Goal: Task Accomplishment & Management: Use online tool/utility

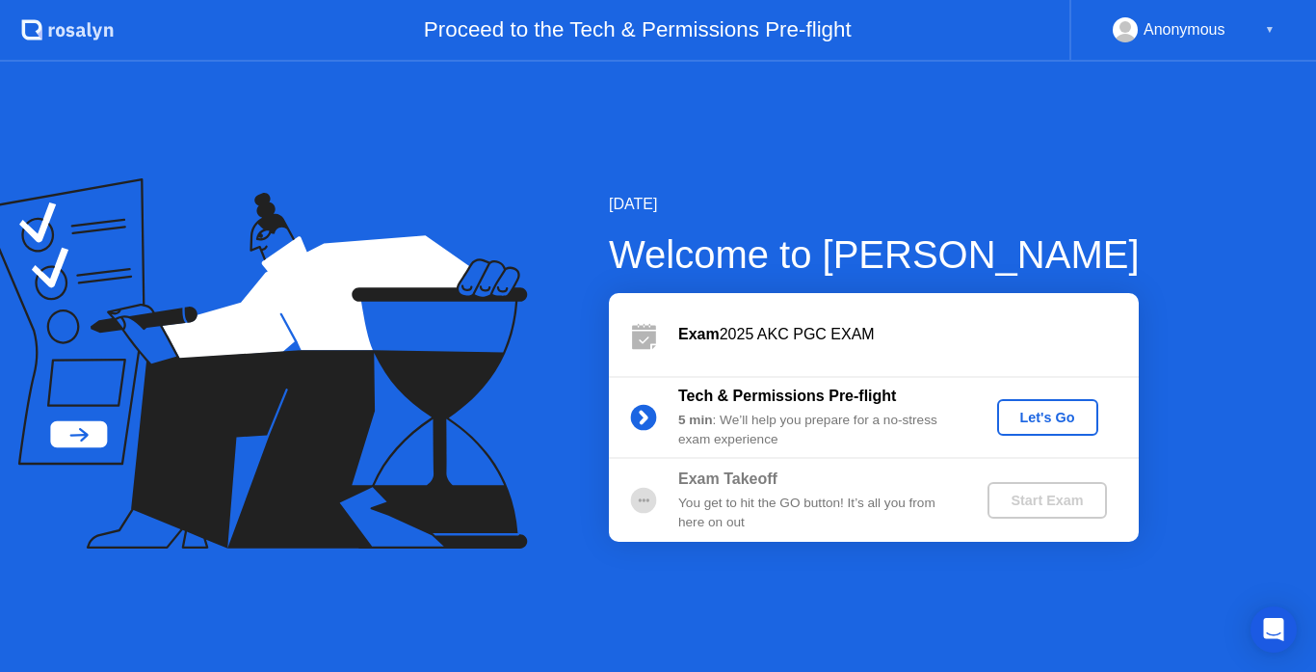
click at [1050, 425] on div "Let's Go" at bounding box center [1048, 417] width 86 height 15
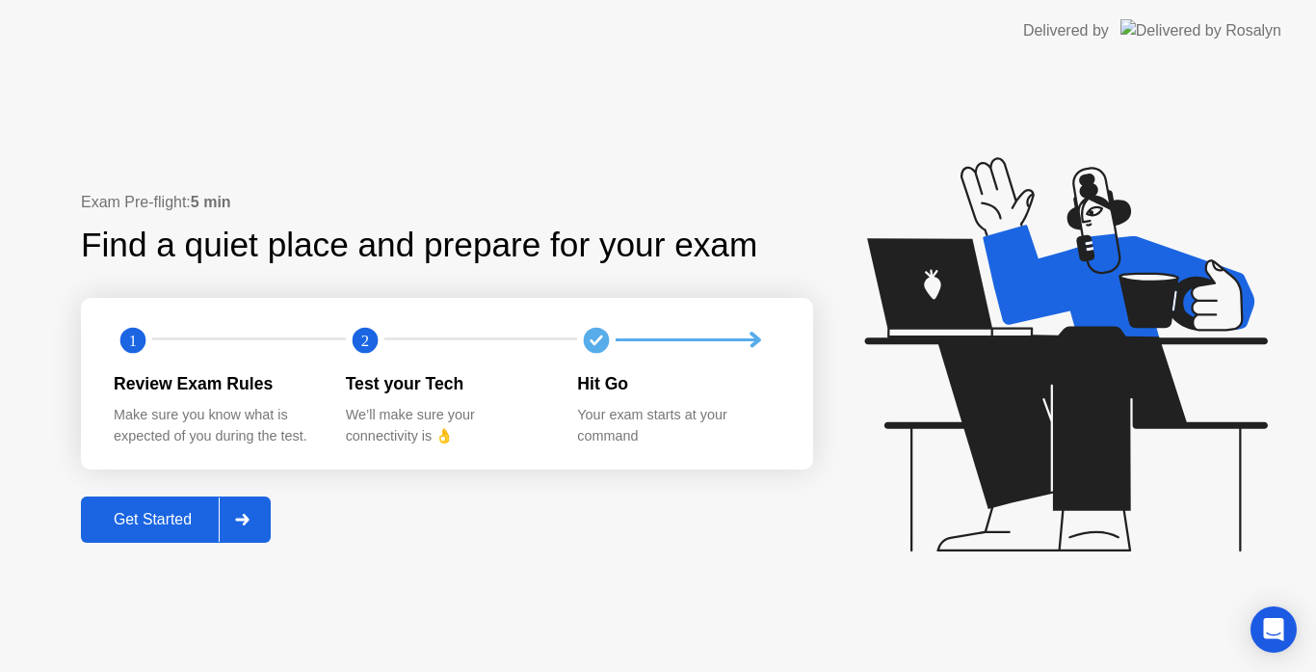
click at [123, 511] on div "Get Started" at bounding box center [153, 519] width 132 height 17
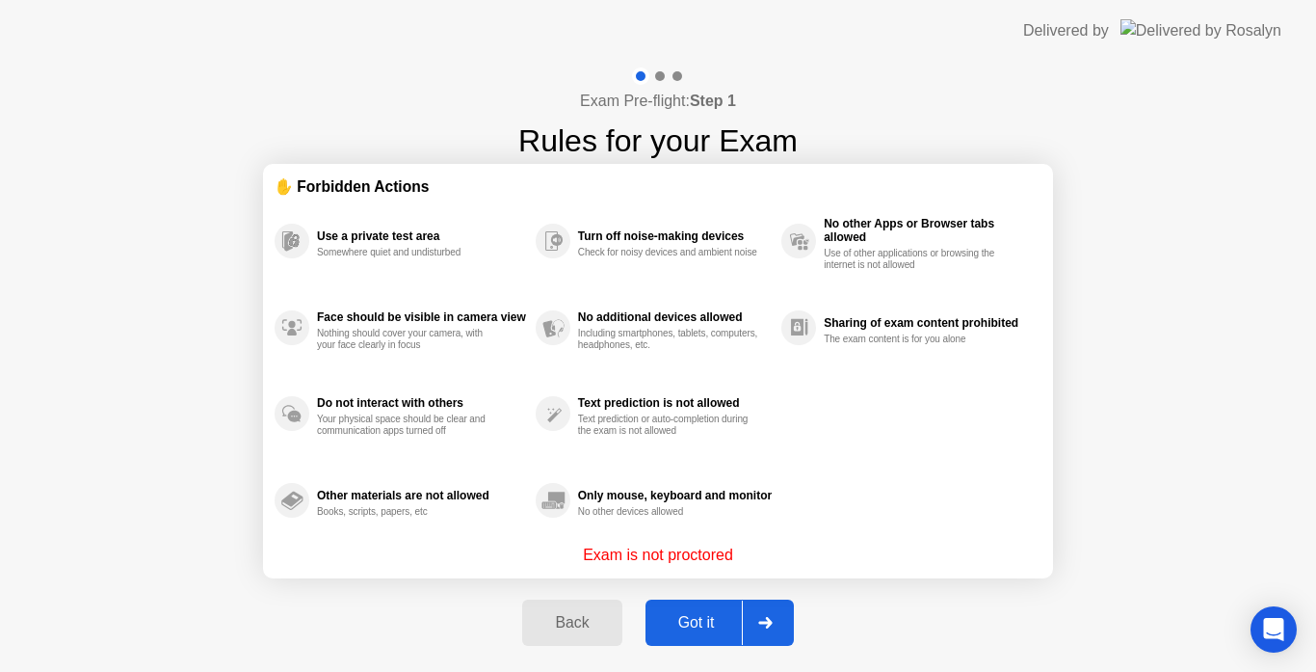
click at [722, 639] on button "Got it" at bounding box center [720, 622] width 148 height 46
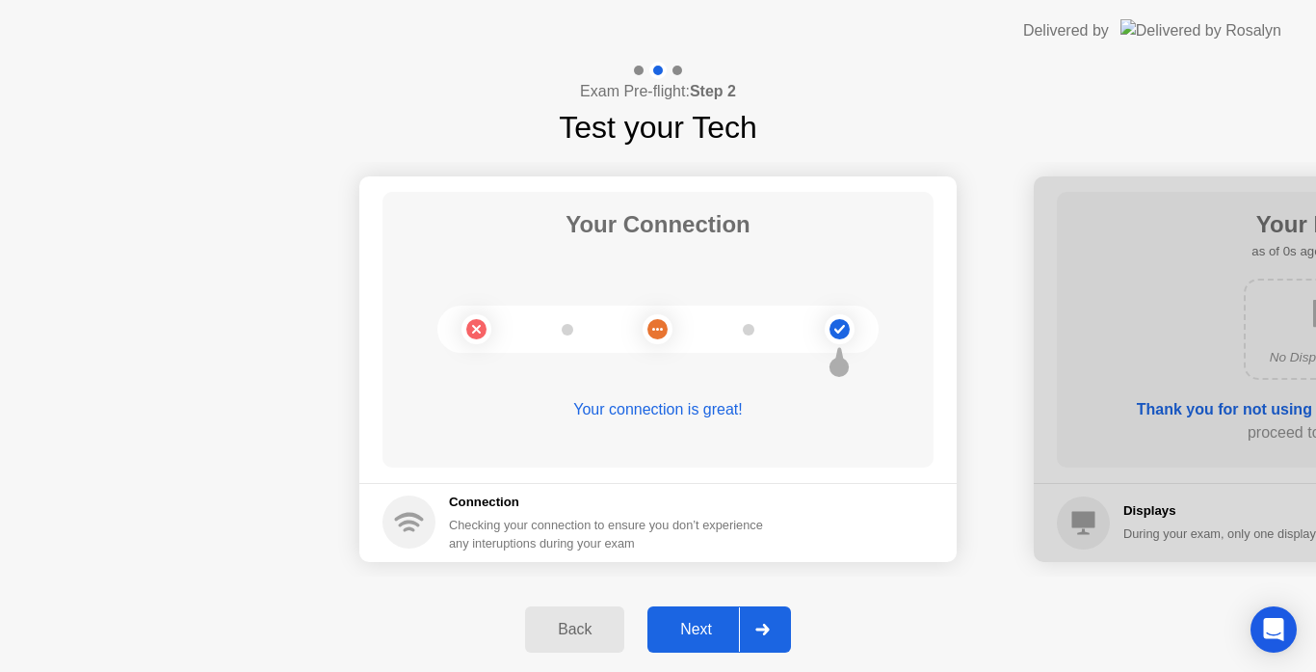
click at [718, 638] on div "Next" at bounding box center [696, 629] width 86 height 17
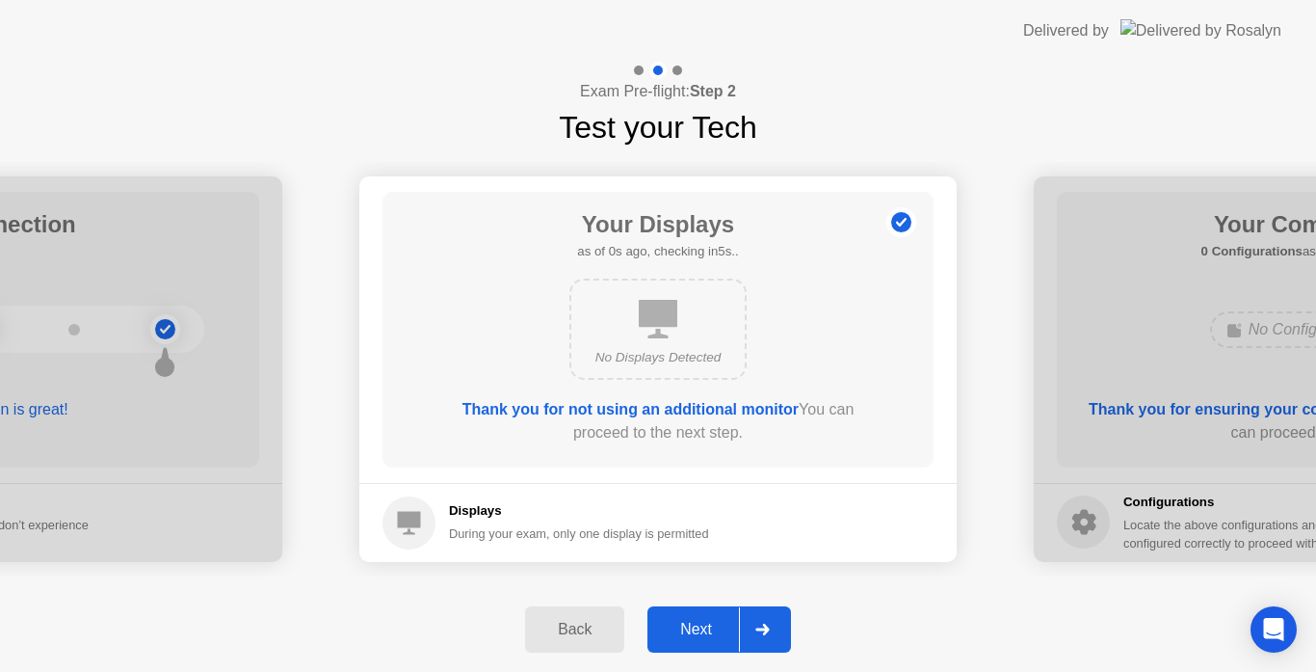
click at [718, 638] on div "Next" at bounding box center [696, 629] width 86 height 17
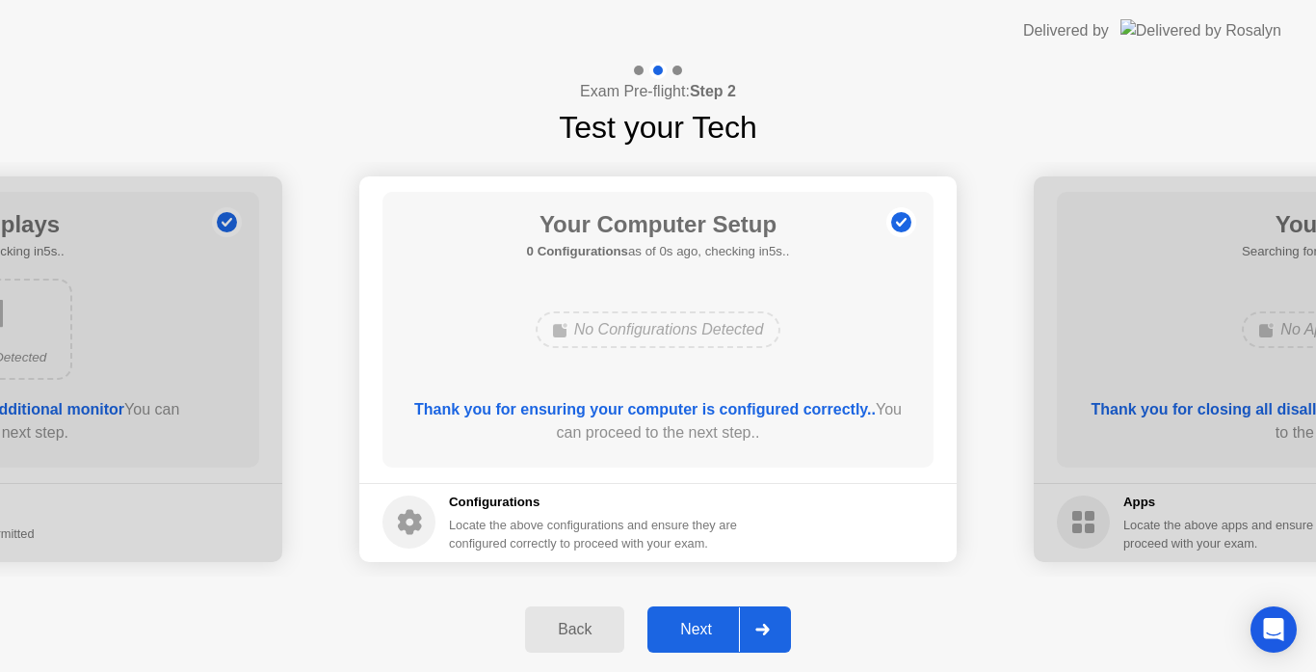
click at [718, 638] on div "Next" at bounding box center [696, 629] width 86 height 17
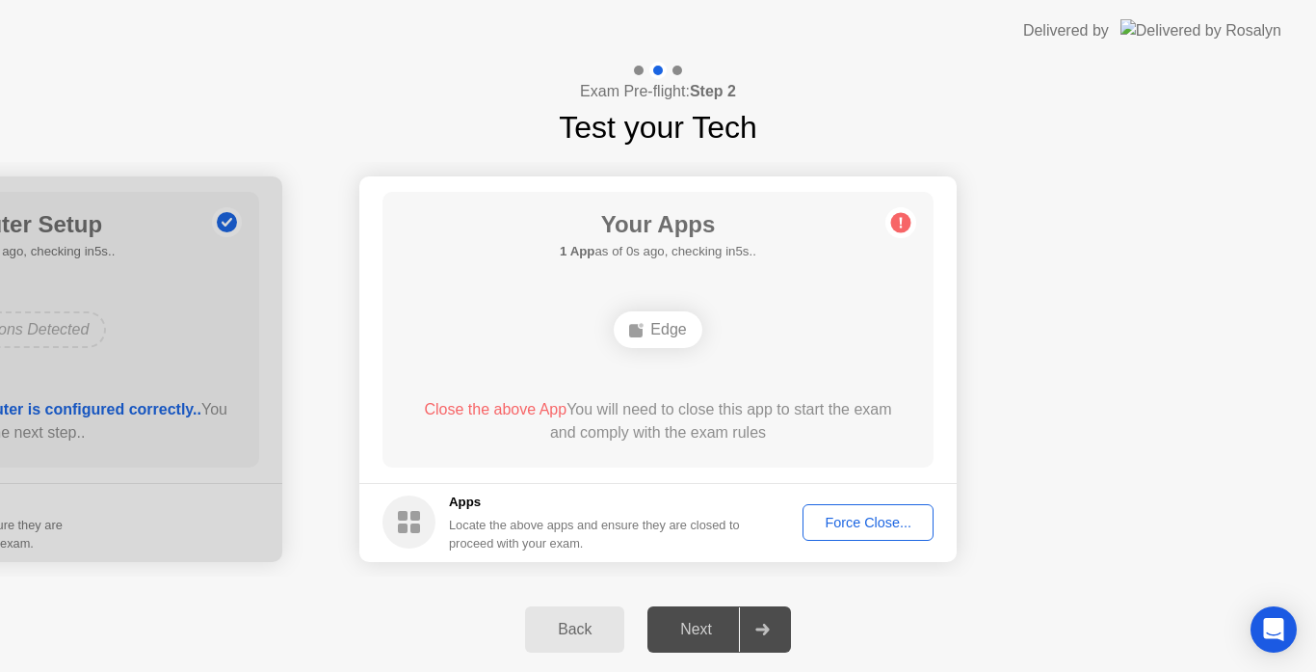
click at [714, 638] on div "Next" at bounding box center [696, 629] width 86 height 17
drag, startPoint x: 692, startPoint y: 621, endPoint x: 692, endPoint y: 643, distance: 22.2
click at [692, 643] on div "Exam Pre-flight: Step 2 Test your Tech Your Connection Your connection is great…" at bounding box center [658, 367] width 1316 height 610
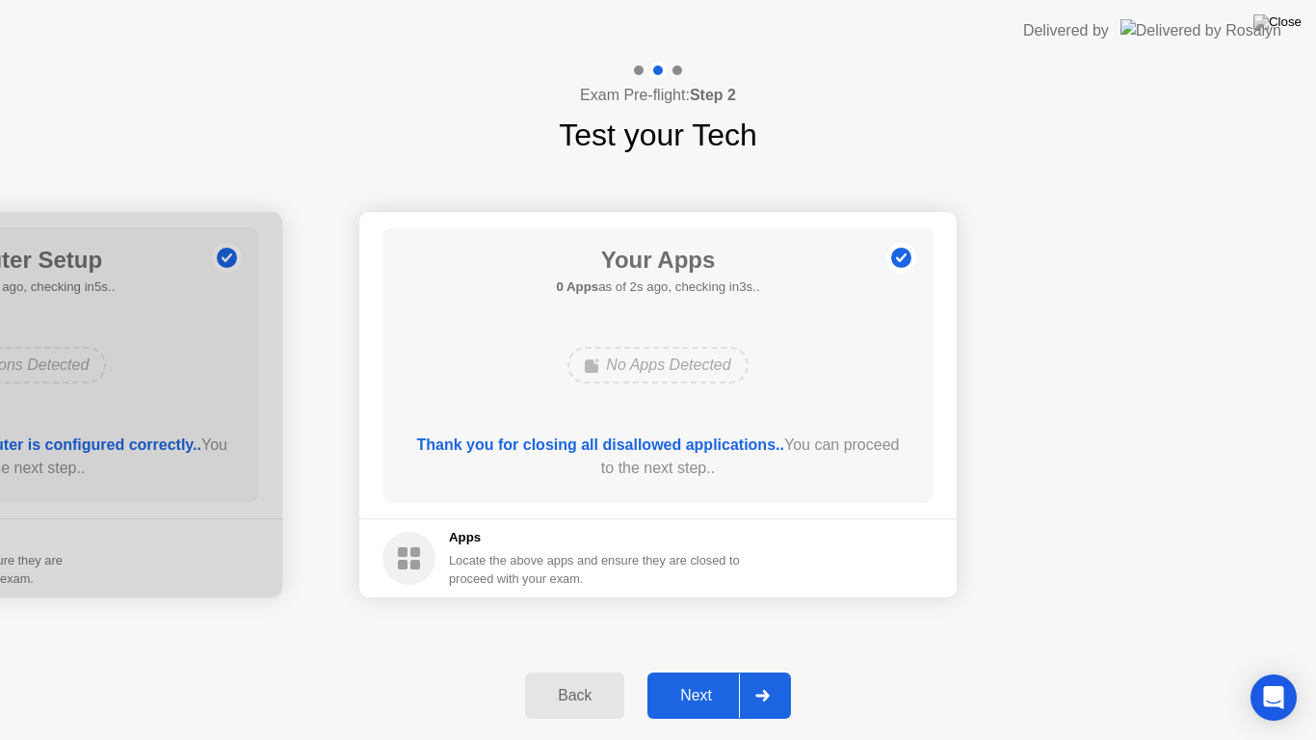
click at [696, 671] on div "Next" at bounding box center [696, 695] width 86 height 17
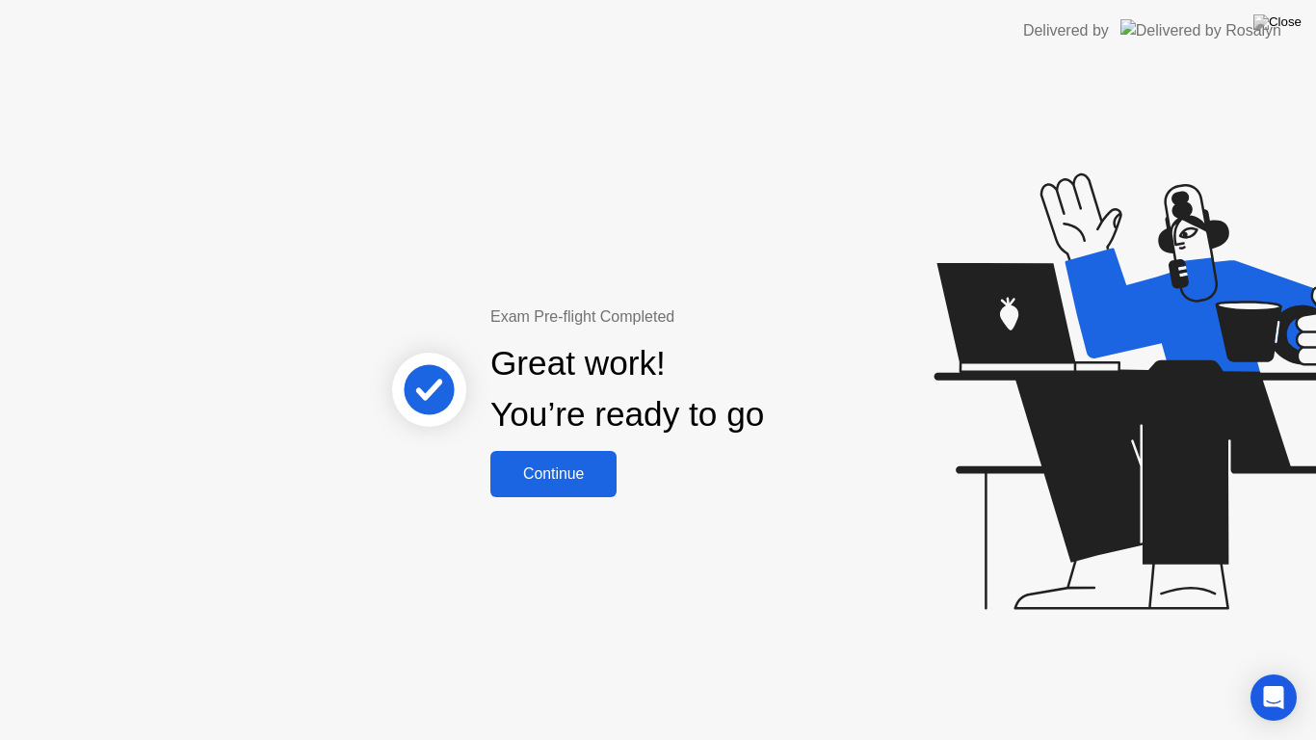
click at [569, 471] on div "Continue" at bounding box center [553, 473] width 115 height 17
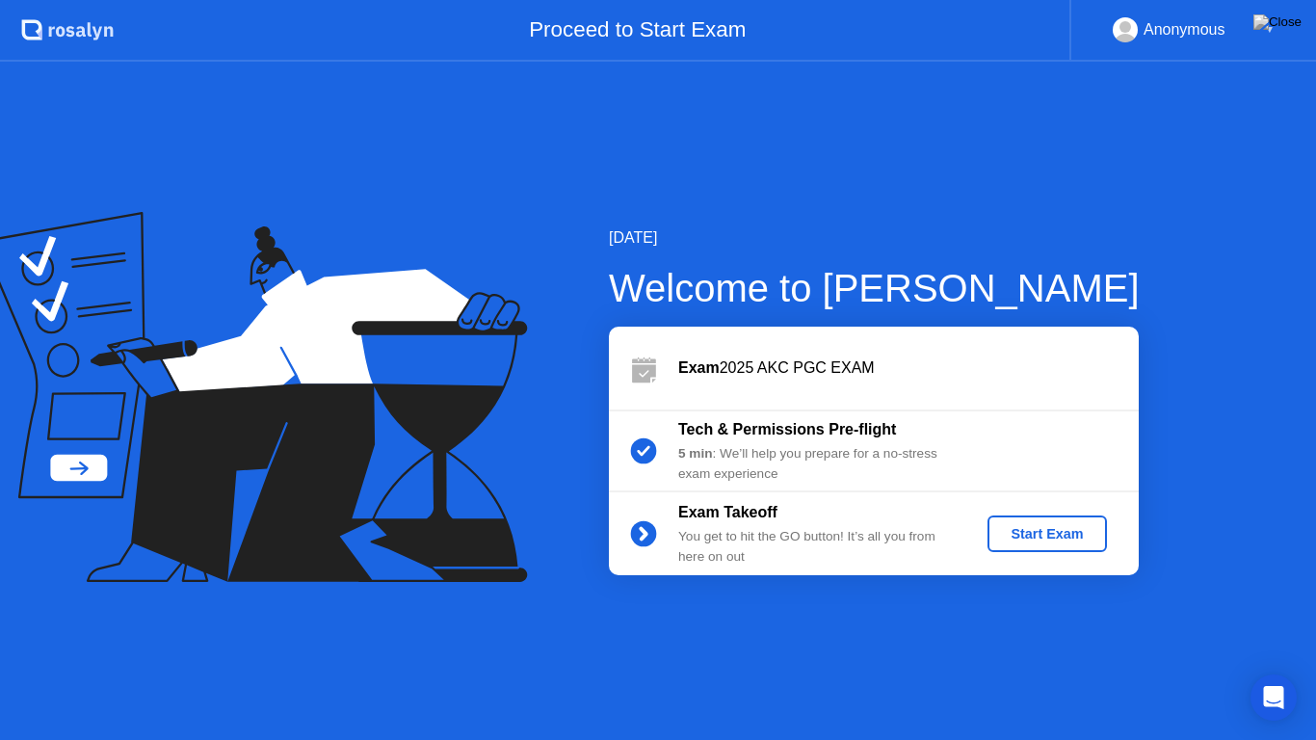
click at [1058, 533] on div "Start Exam" at bounding box center [1046, 533] width 103 height 15
